Goal: Task Accomplishment & Management: Manage account settings

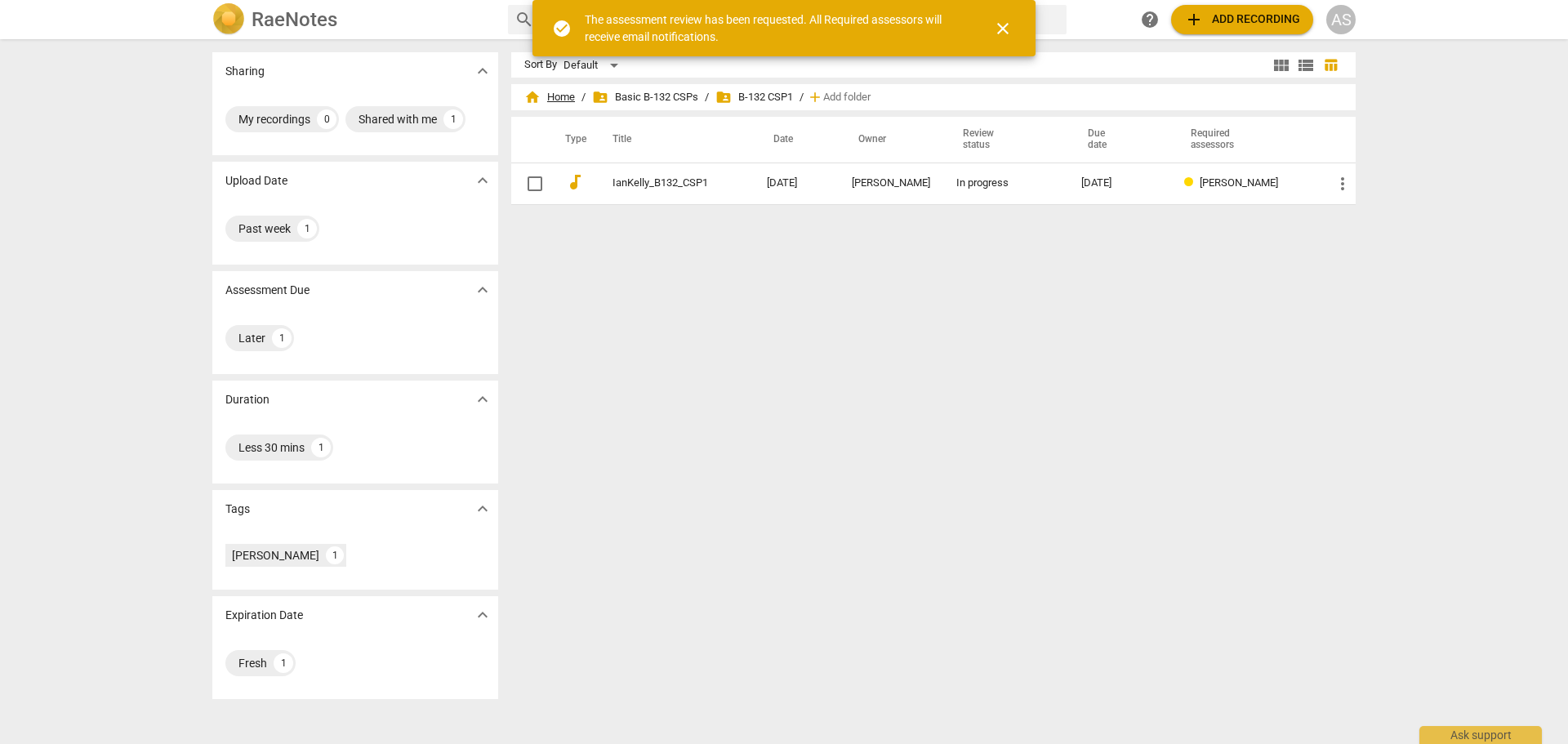
click at [533, 94] on span "home" at bounding box center [533, 96] width 17 height 17
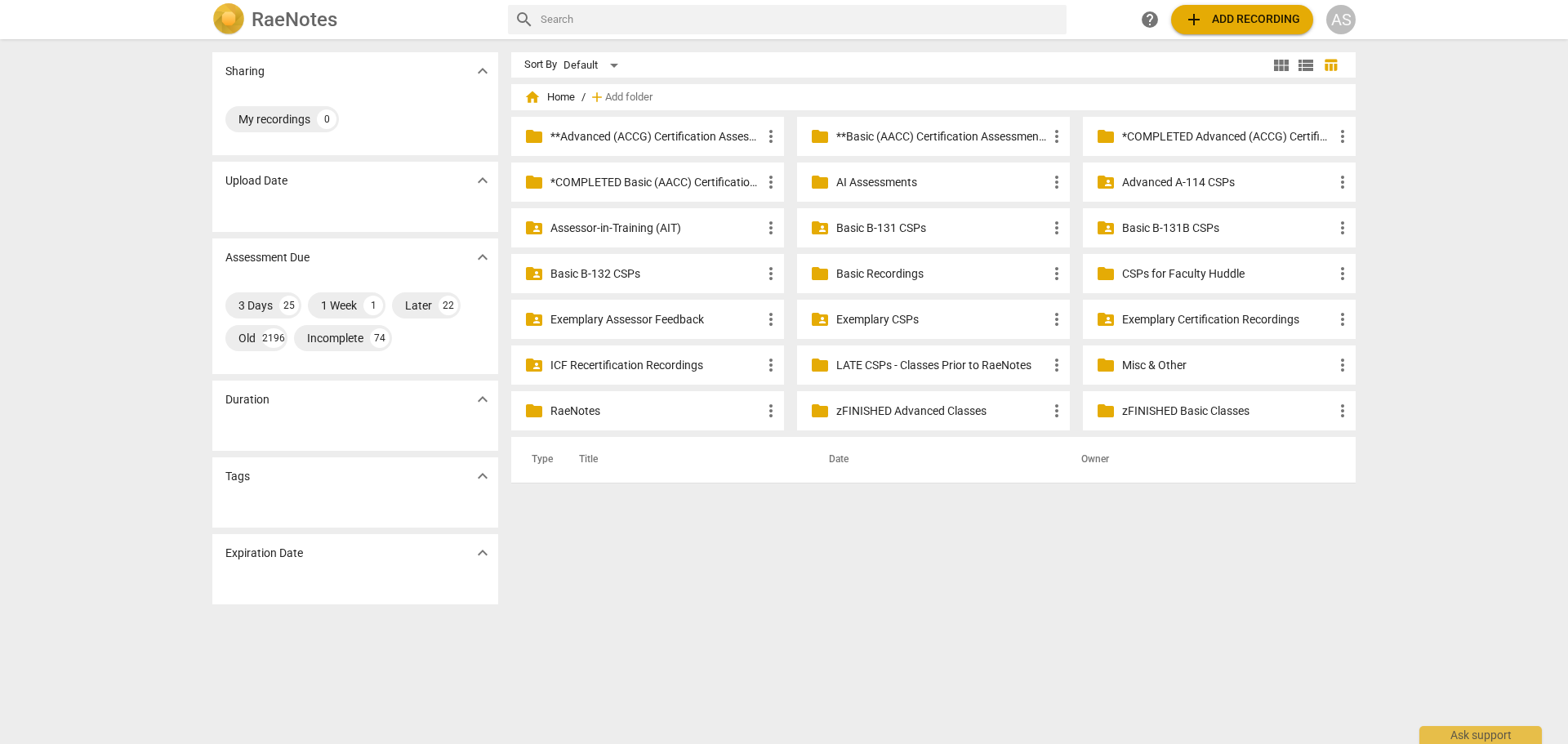
click at [996, 137] on p "**Basic (AACC) Certification Assessments" at bounding box center [941, 136] width 211 height 17
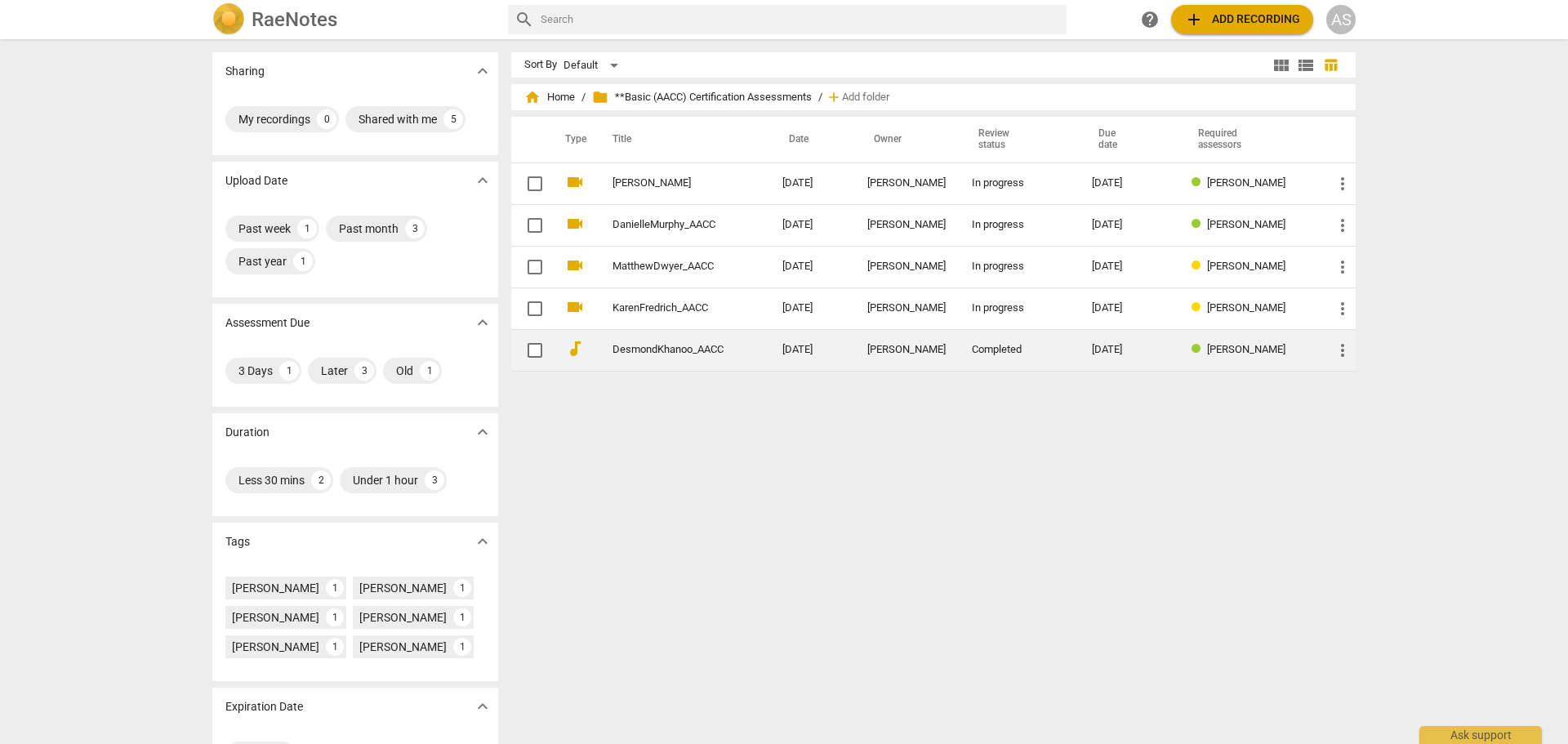
click at [1341, 355] on span "more_vert" at bounding box center [1343, 350] width 20 height 20
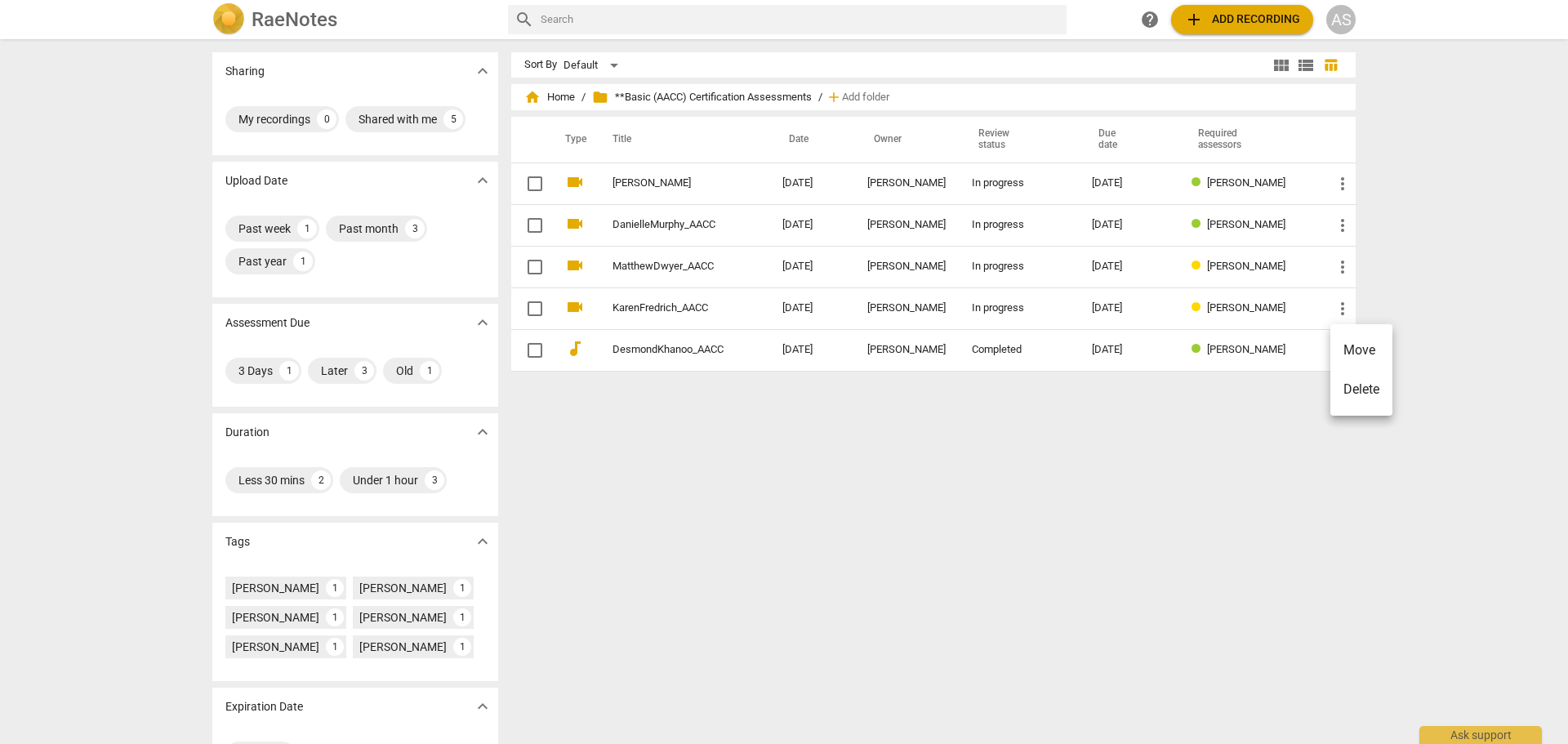
click at [1357, 351] on li "Move" at bounding box center [1360, 350] width 62 height 39
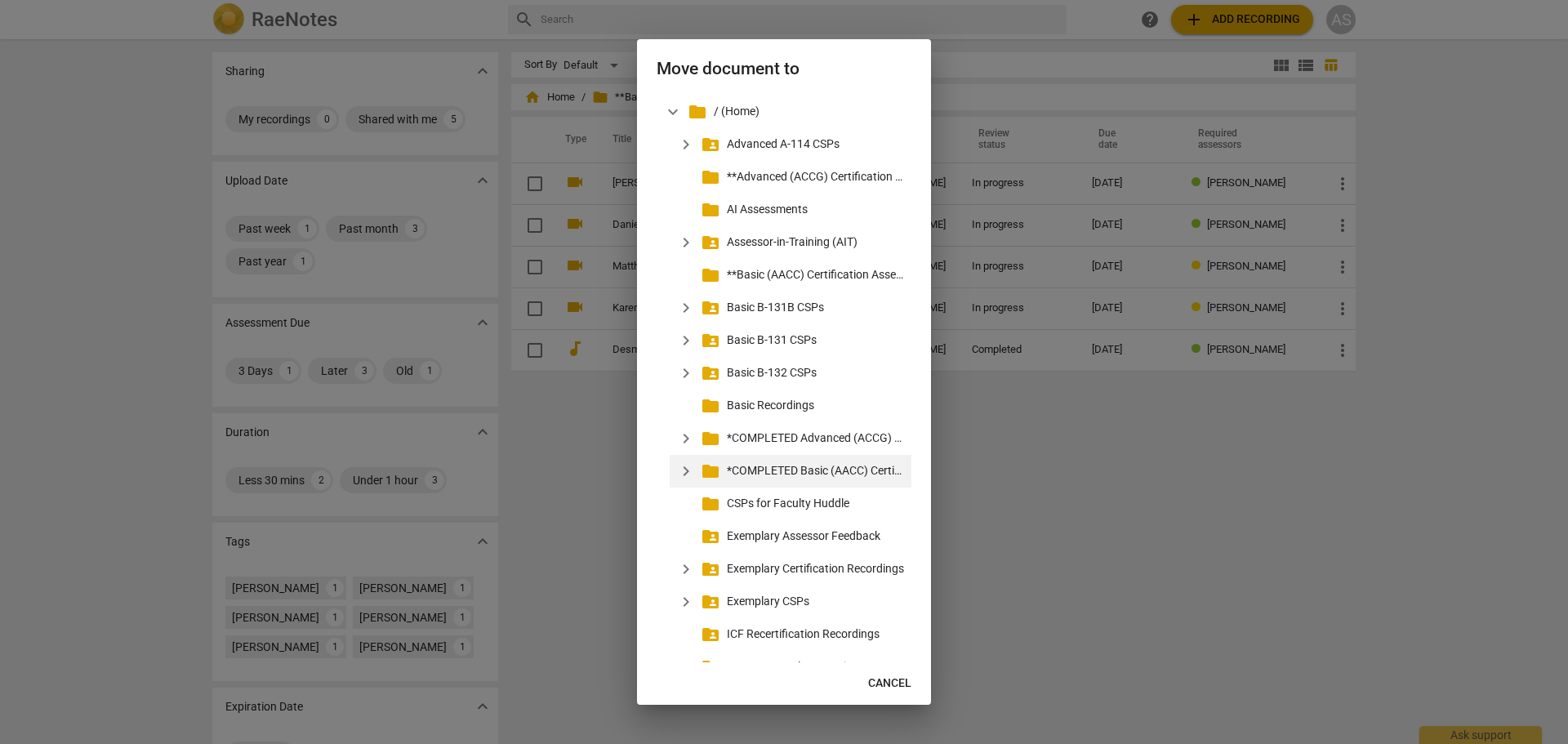
click at [814, 465] on p "*COMPLETED Basic (AACC) Certification Assessments" at bounding box center [815, 469] width 178 height 17
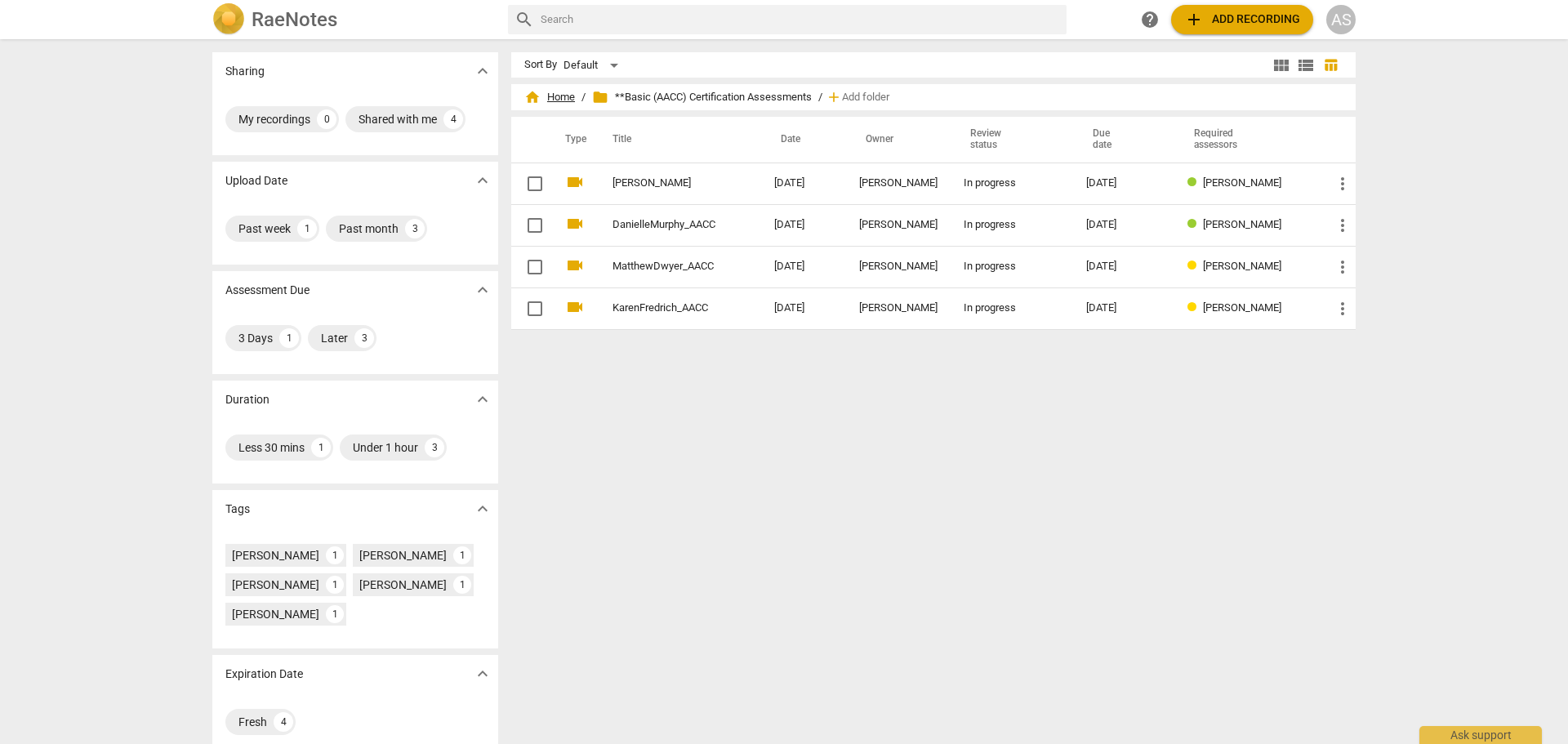
click at [554, 93] on span "home Home" at bounding box center [549, 96] width 50 height 17
